Goal: Task Accomplishment & Management: Use online tool/utility

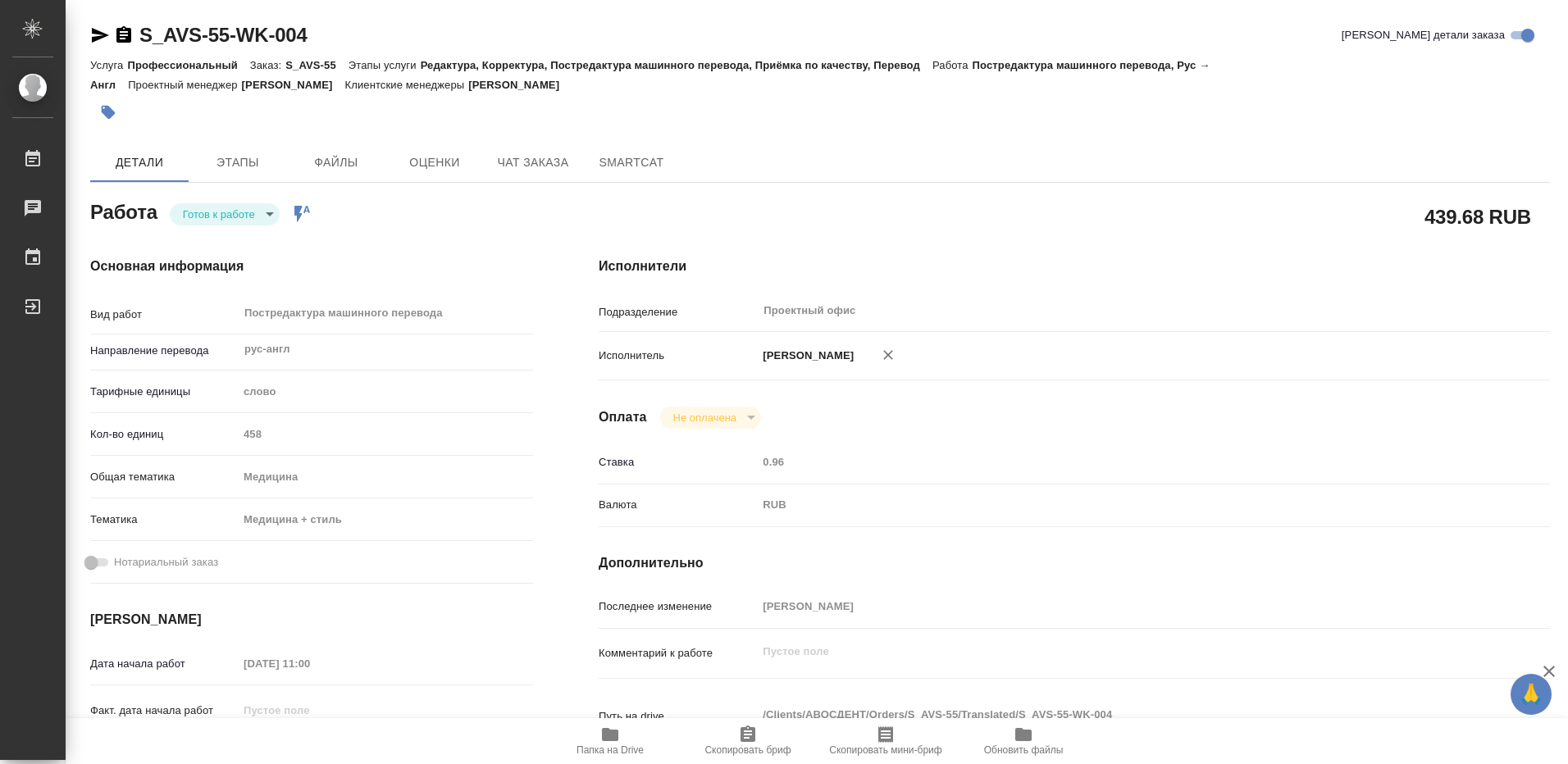
click at [606, 734] on icon "button" at bounding box center [609, 735] width 16 height 13
type textarea "x"
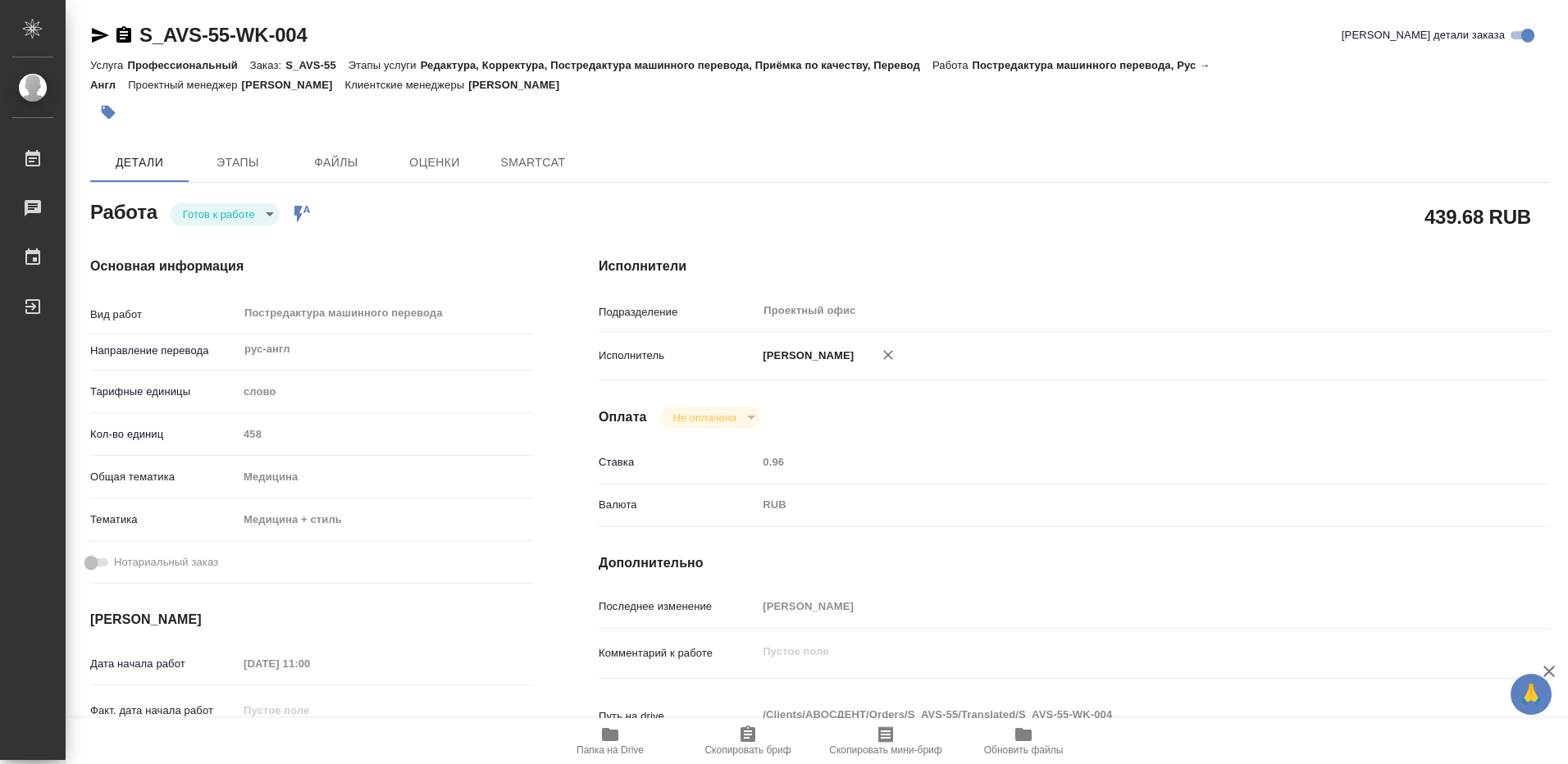
type textarea "x"
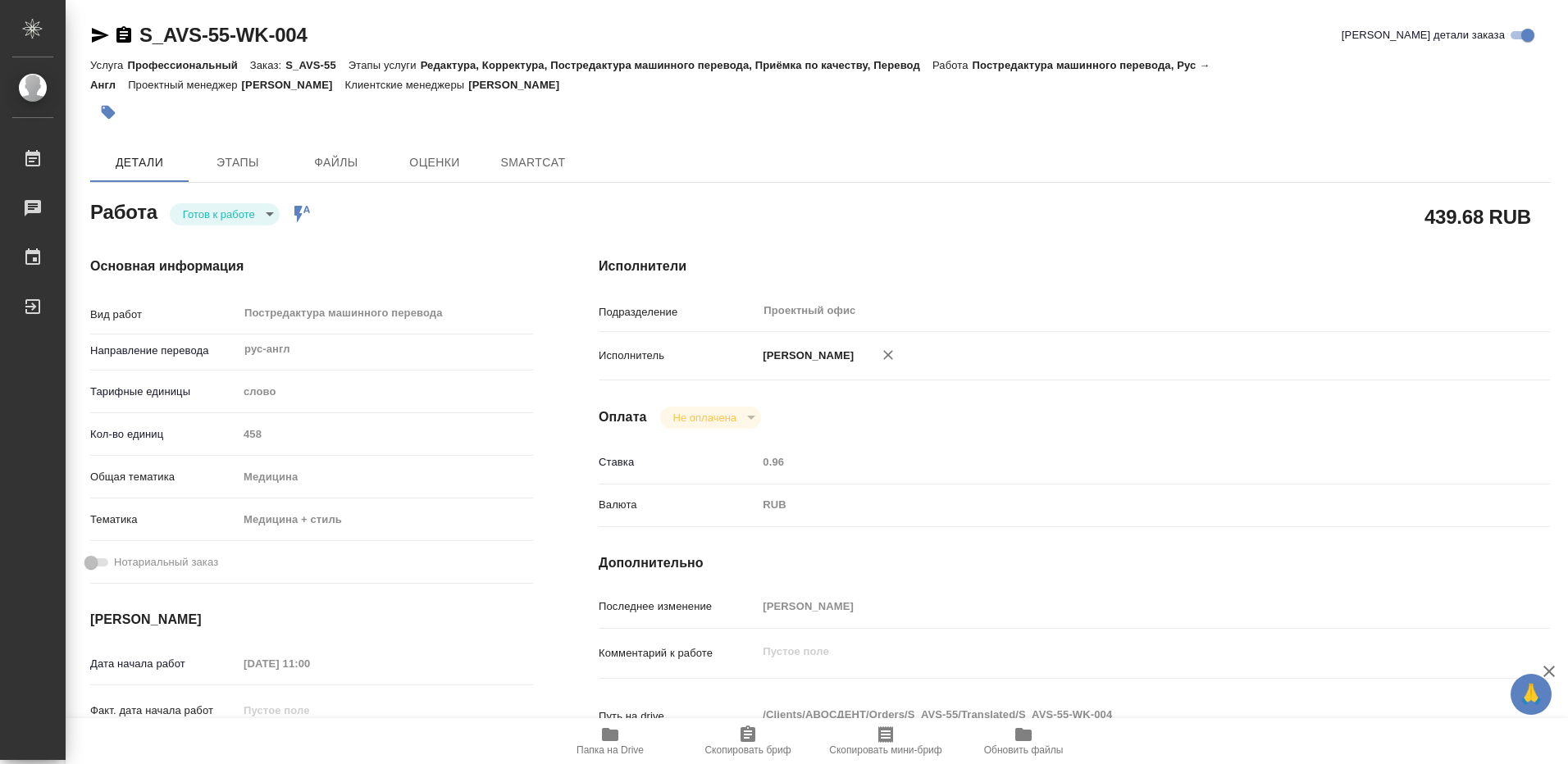
type textarea "x"
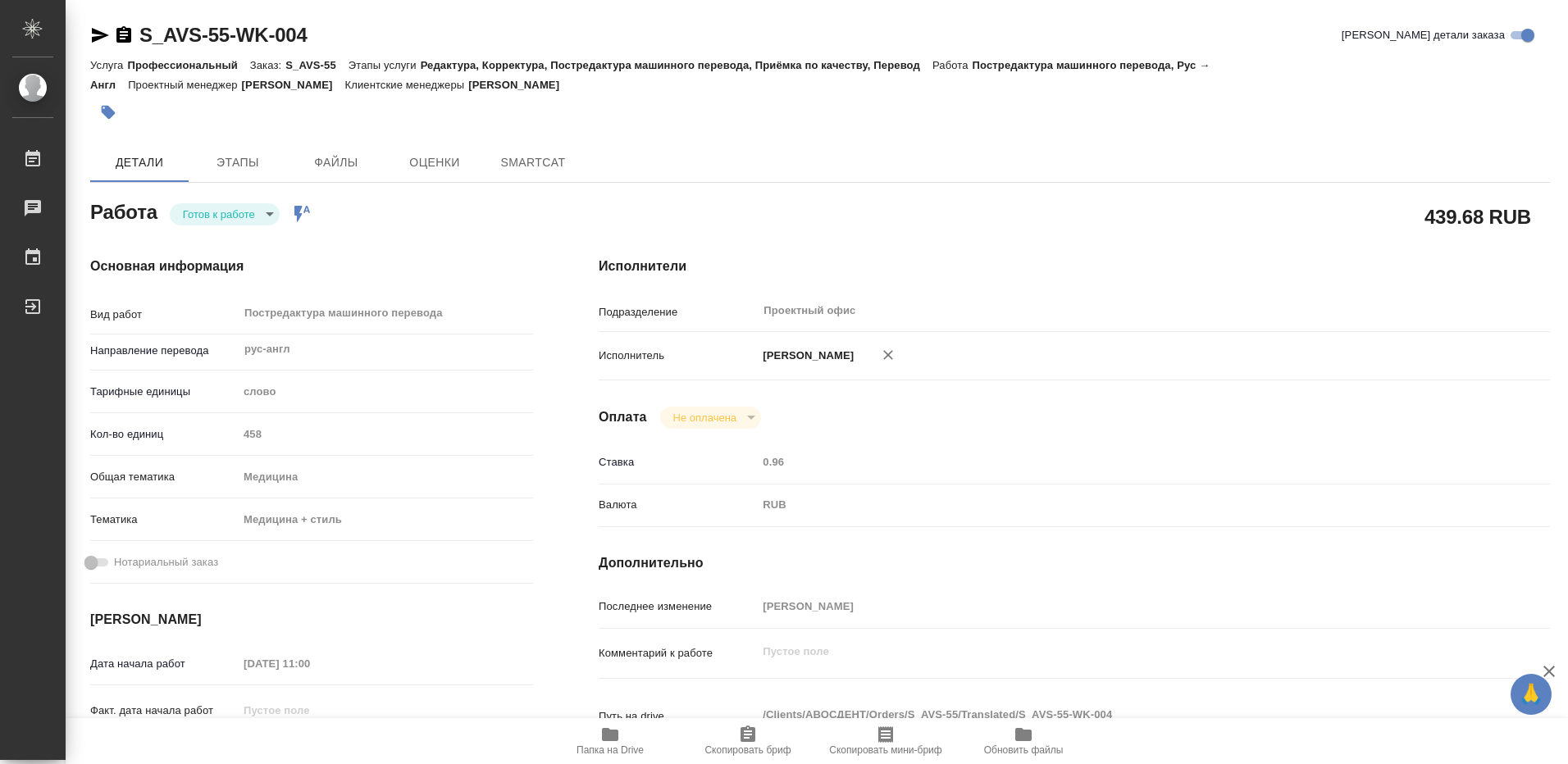
type textarea "x"
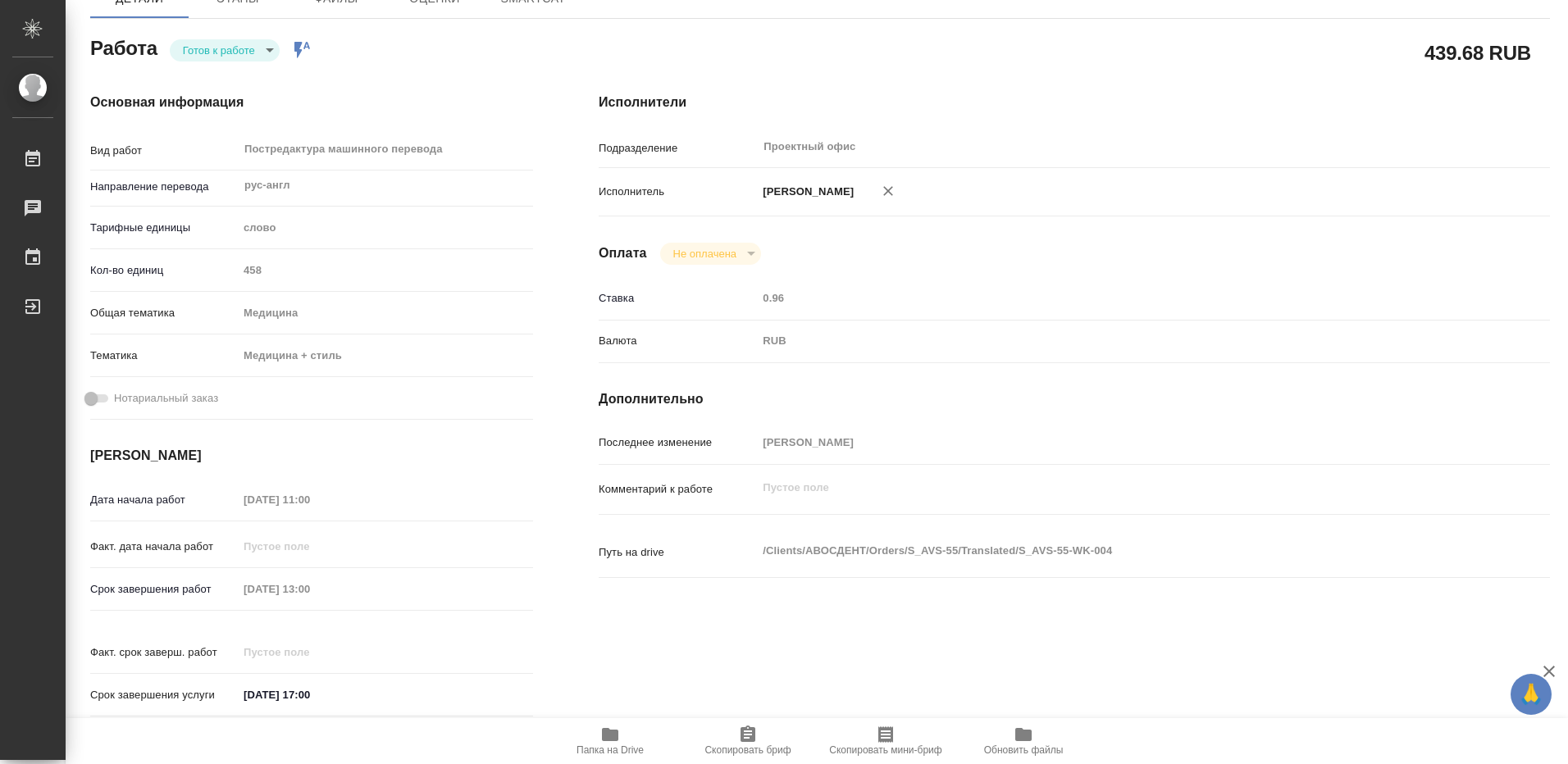
type textarea "x"
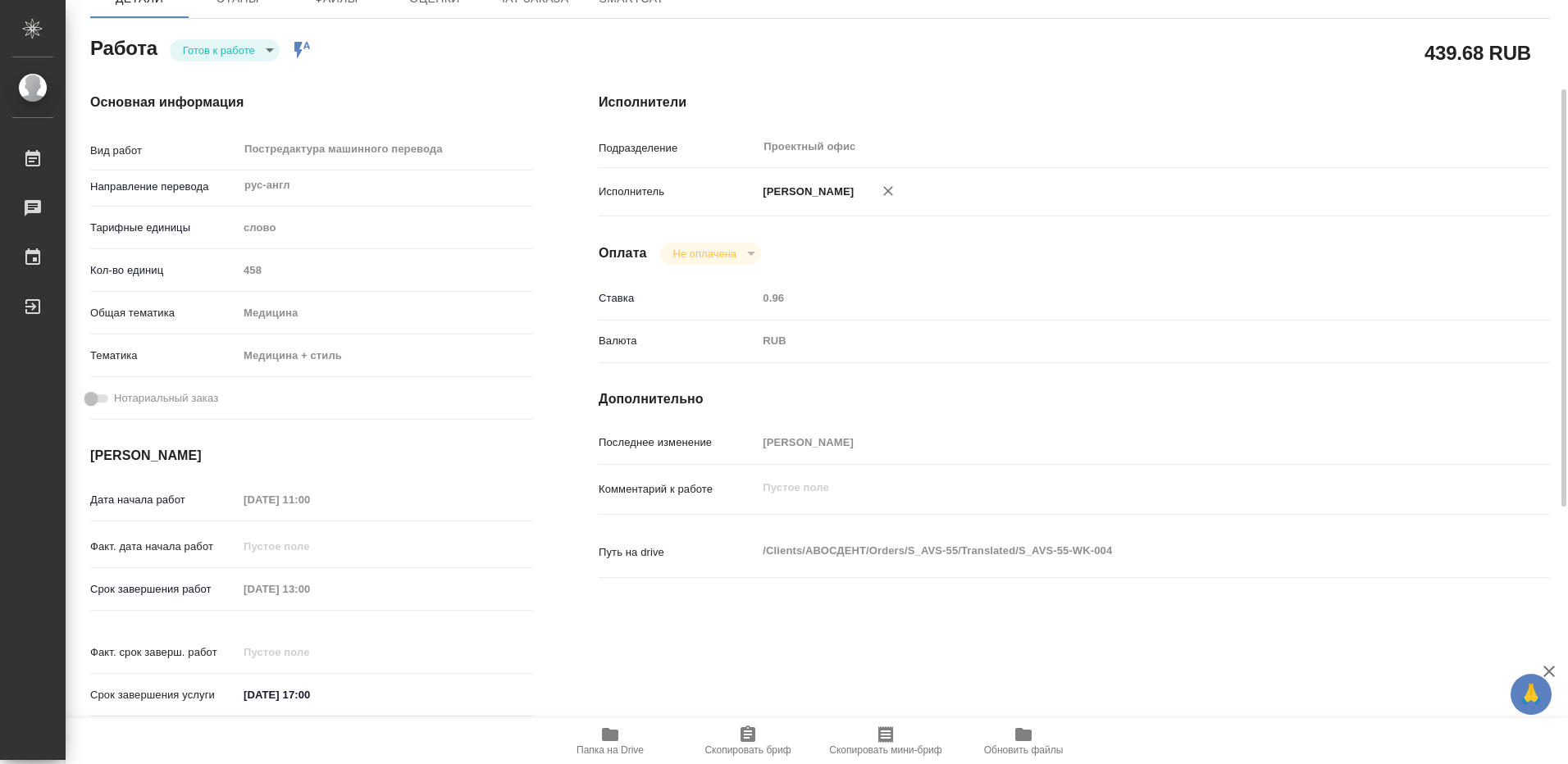
scroll to position [246, 0]
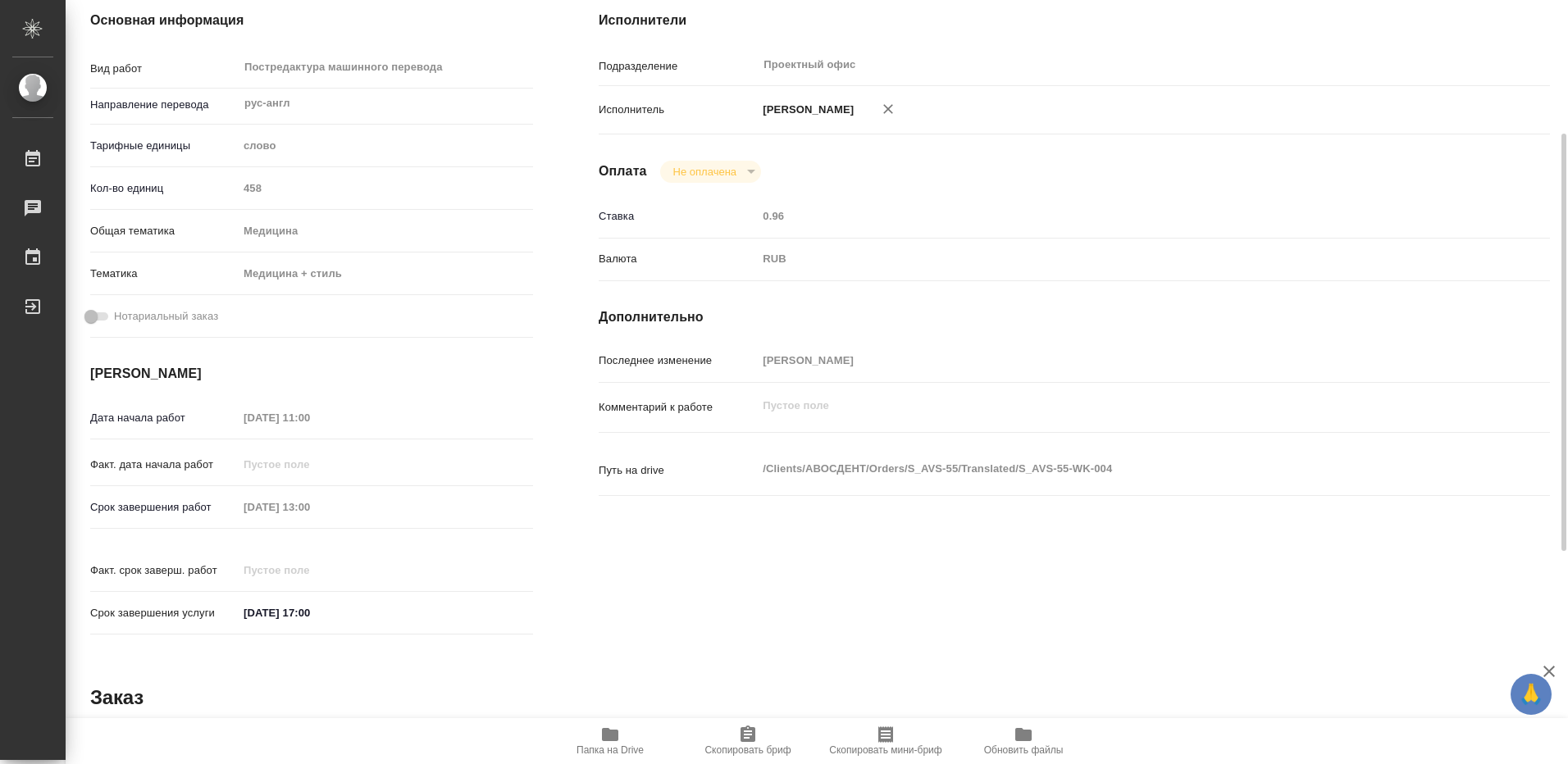
type textarea "x"
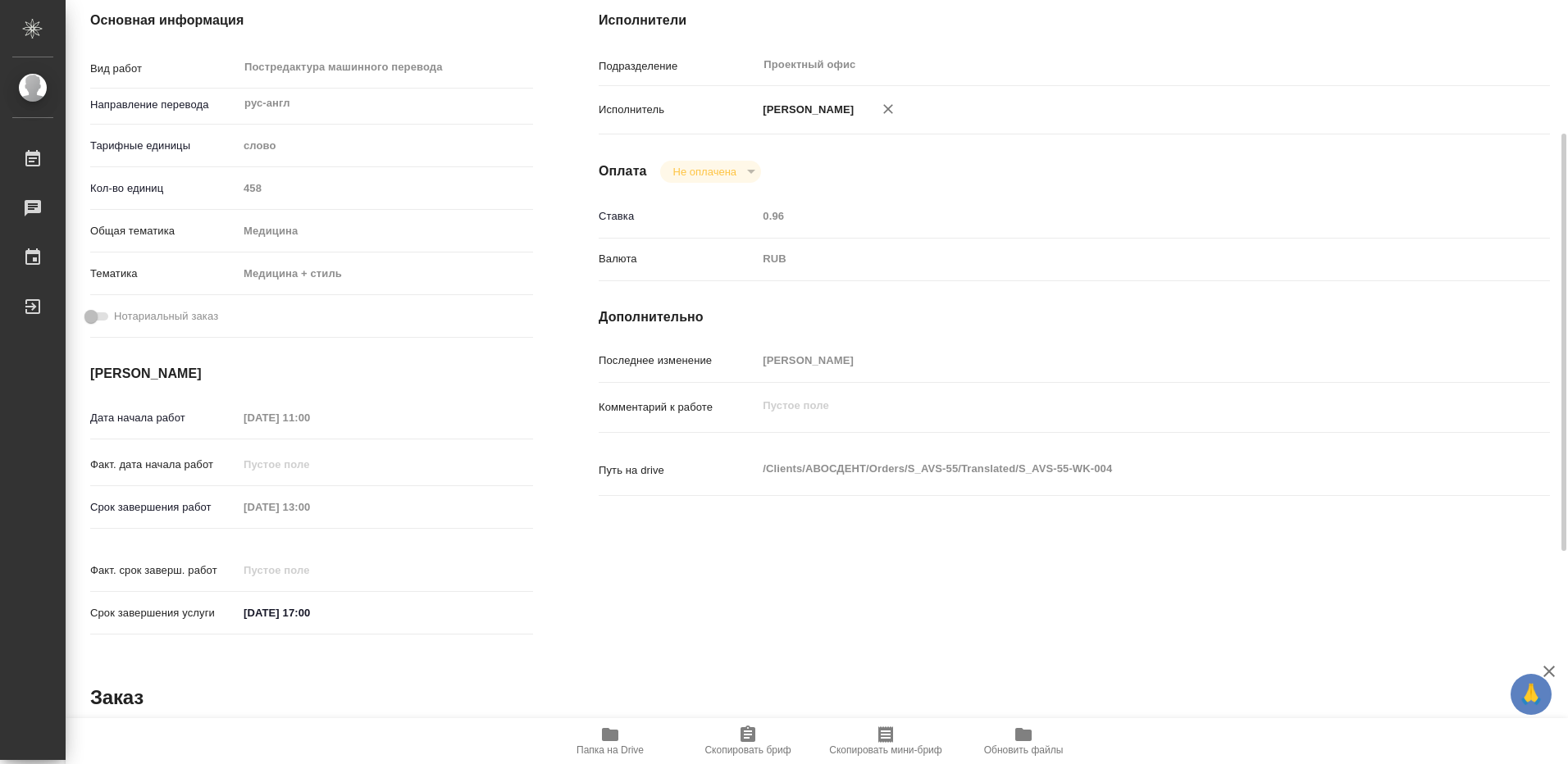
type textarea "x"
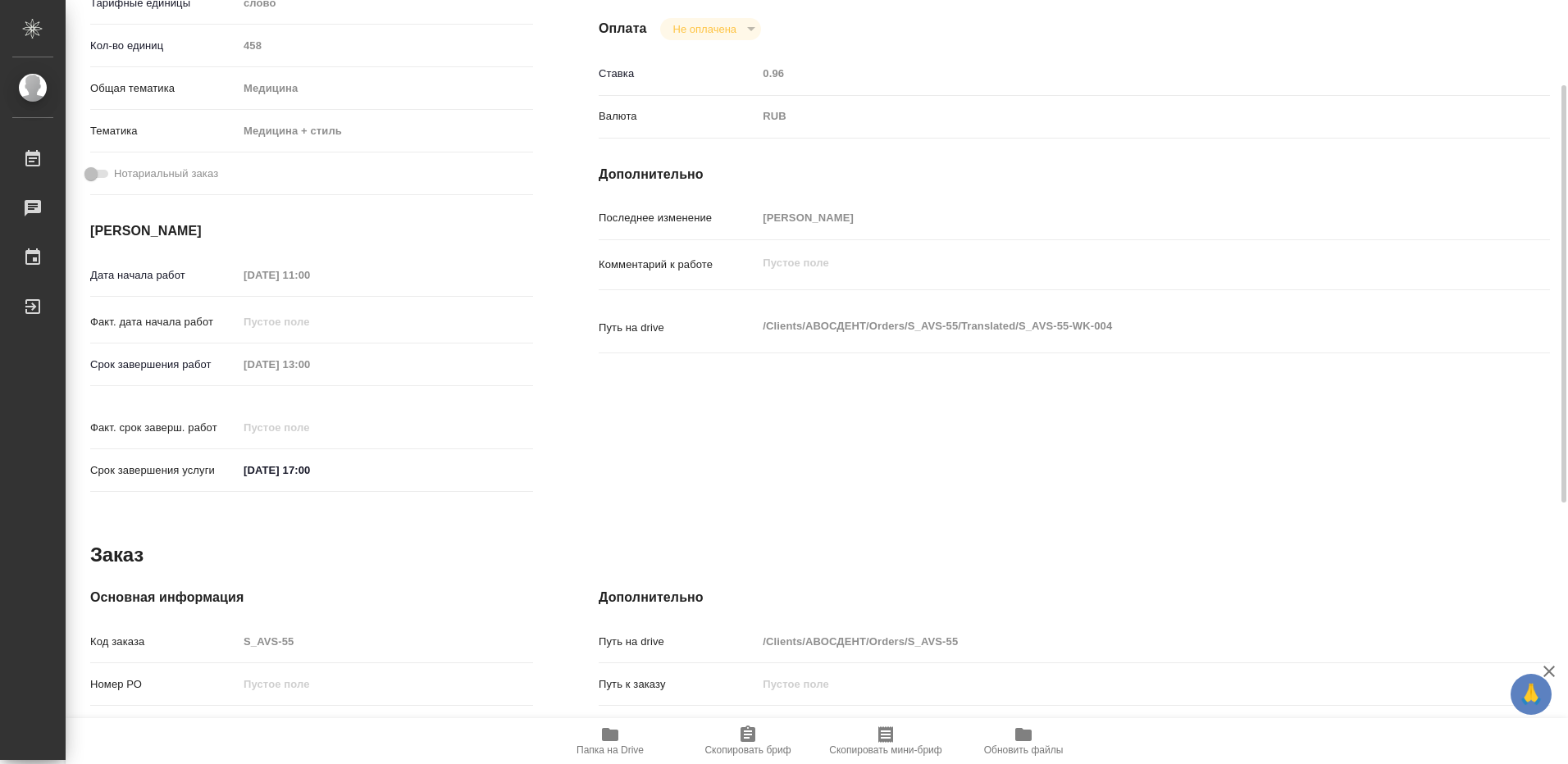
scroll to position [307, 0]
